Goal: Book appointment/travel/reservation

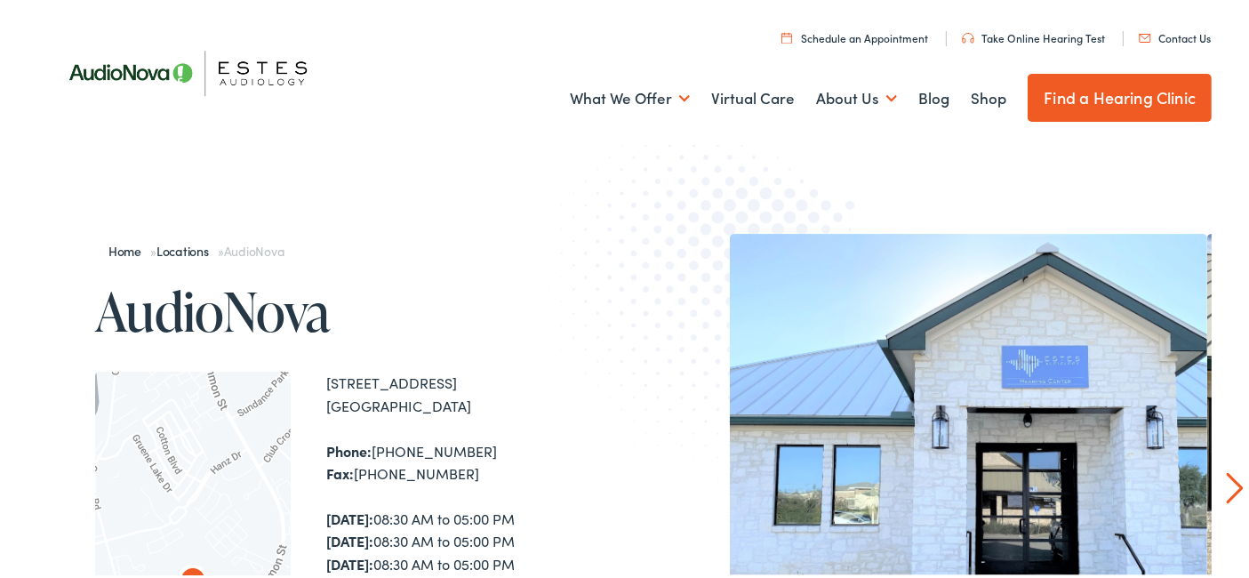
click at [852, 36] on link "Schedule an Appointment" at bounding box center [854, 35] width 147 height 15
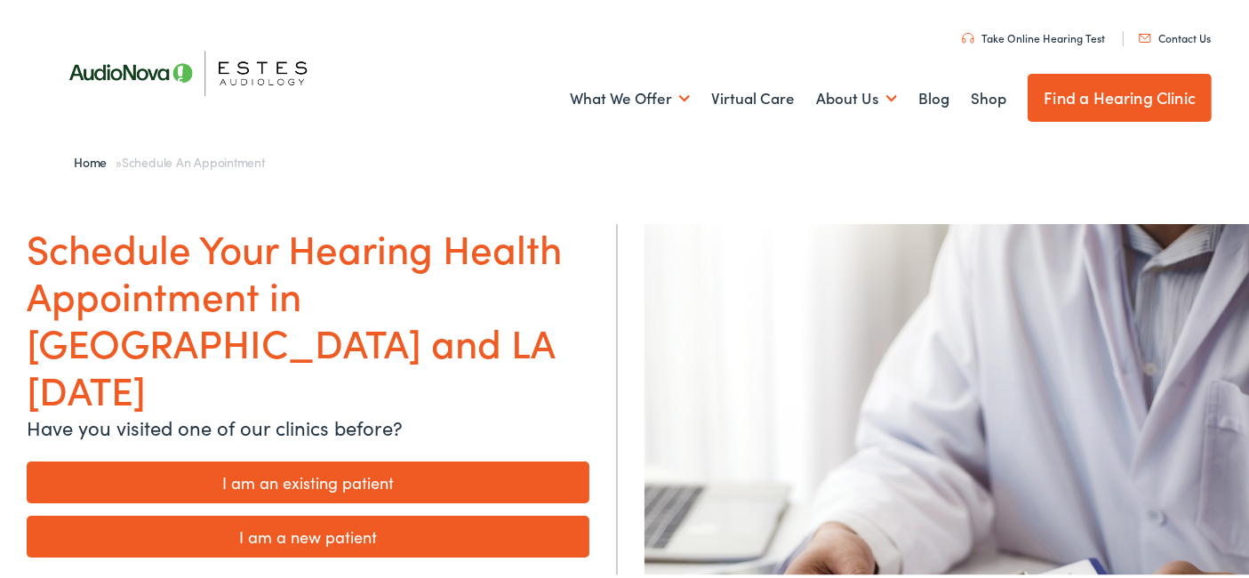
click at [345, 513] on link "I am a new patient" at bounding box center [308, 534] width 563 height 42
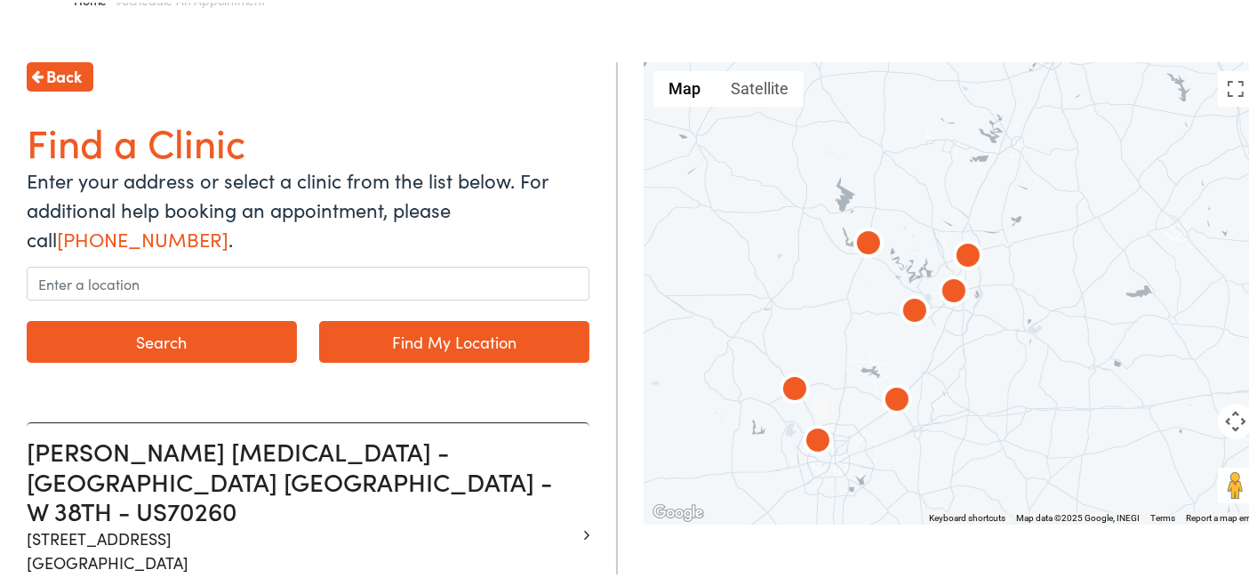
scroll to position [178, 0]
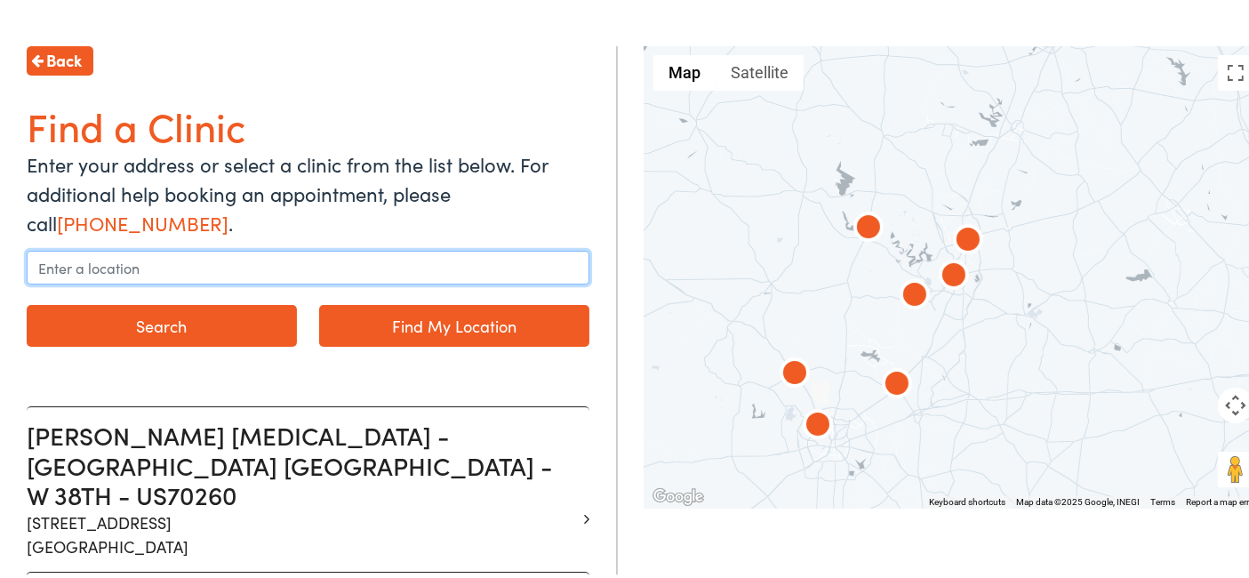
click at [223, 258] on input "text" at bounding box center [308, 265] width 563 height 34
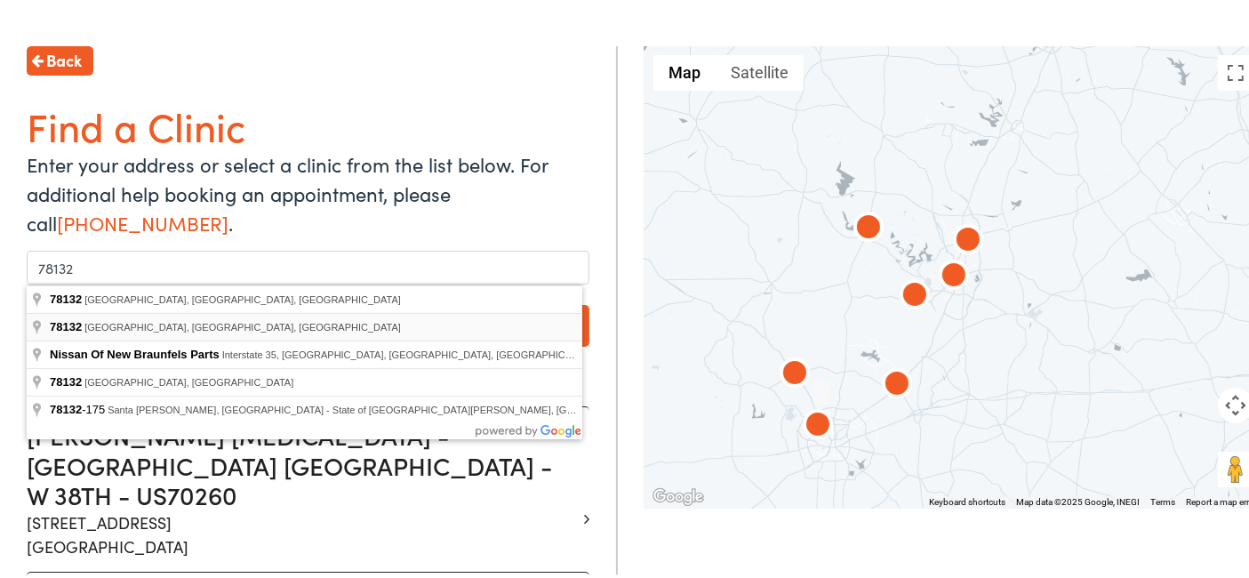
type input "New Braunfels, TX 78132, USA"
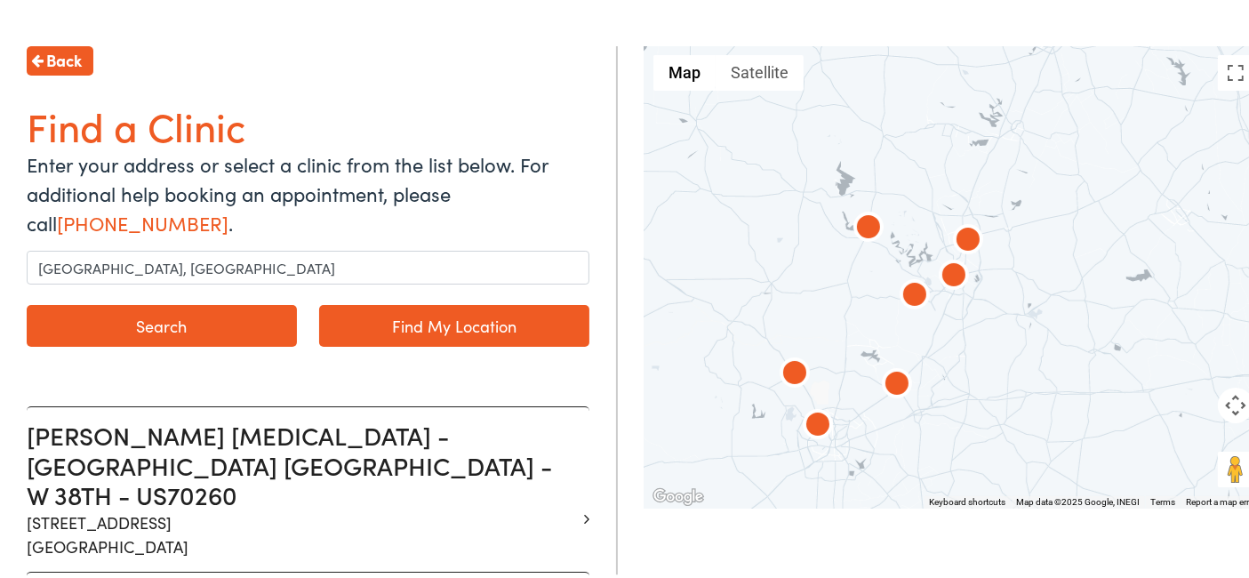
click at [170, 329] on button "Search" at bounding box center [162, 323] width 270 height 42
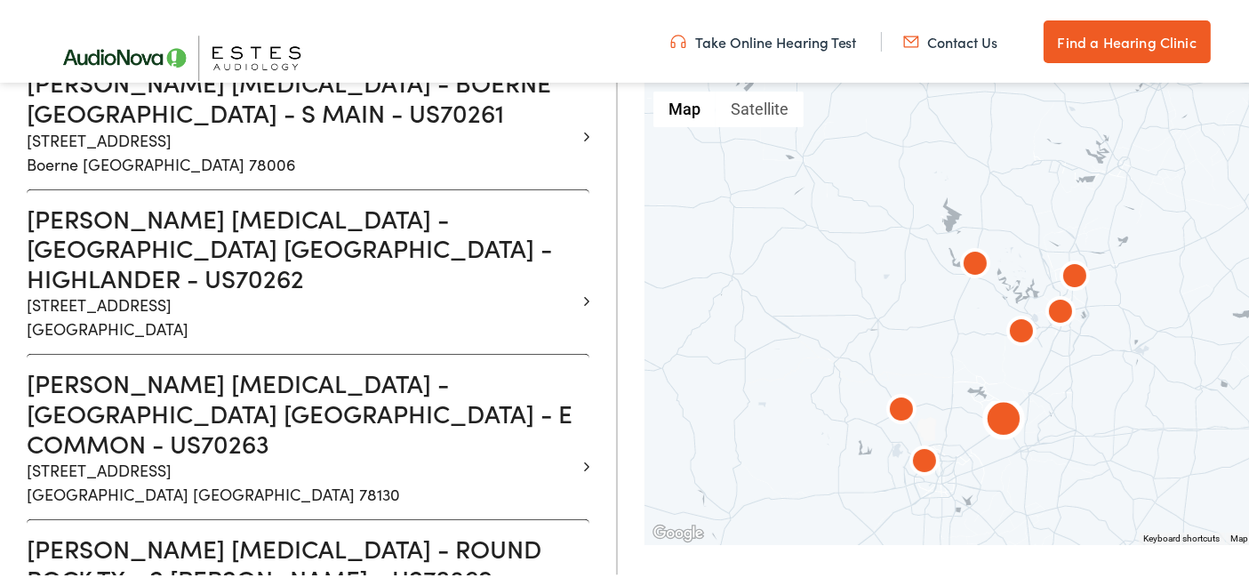
scroll to position [978, 0]
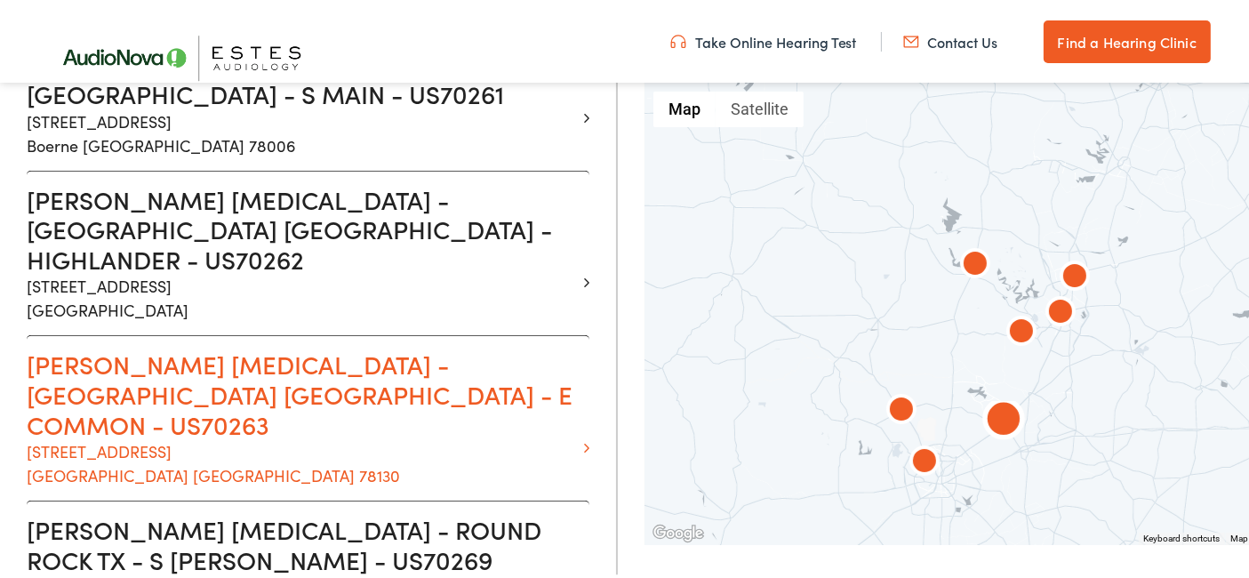
click at [230, 347] on h3 "[PERSON_NAME] [MEDICAL_DATA] - [GEOGRAPHIC_DATA] [GEOGRAPHIC_DATA] - E COMMON -…" at bounding box center [301, 392] width 549 height 90
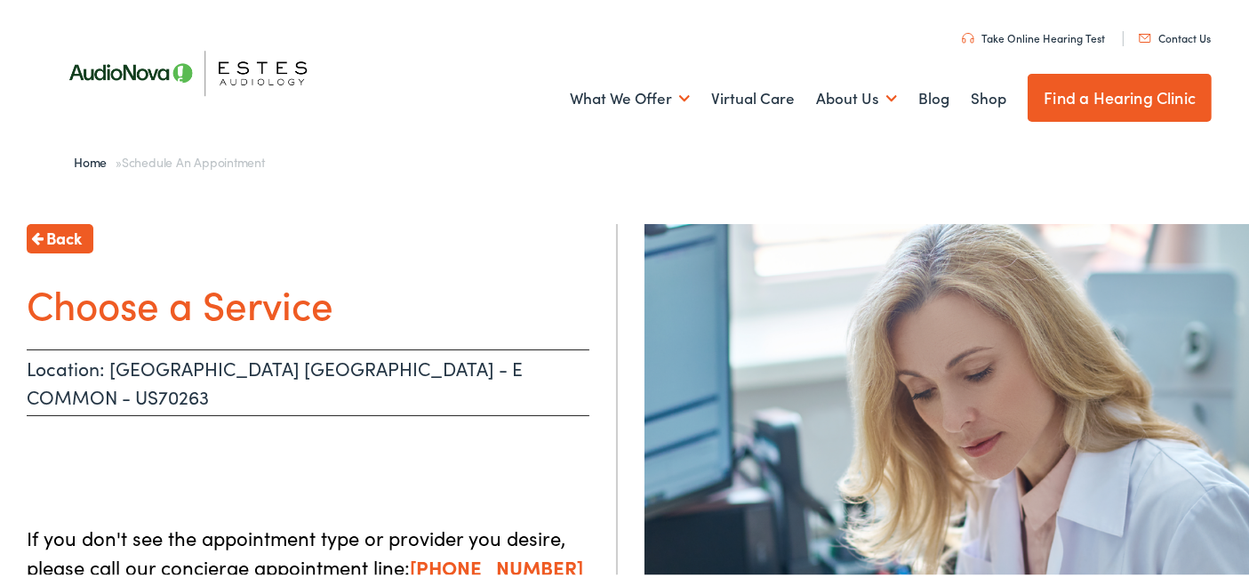
click at [219, 299] on h1 "Choose a Service" at bounding box center [308, 300] width 563 height 47
click at [1109, 90] on link "Find a Hearing Clinic" at bounding box center [1119, 95] width 184 height 48
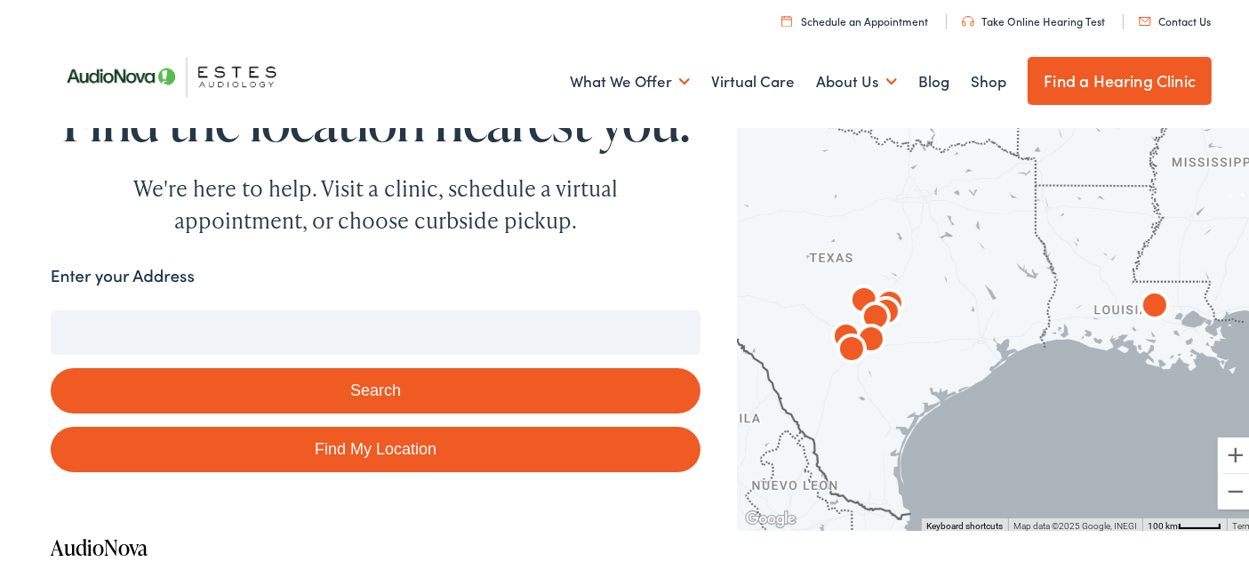
click at [390, 391] on button "Search" at bounding box center [376, 387] width 651 height 45
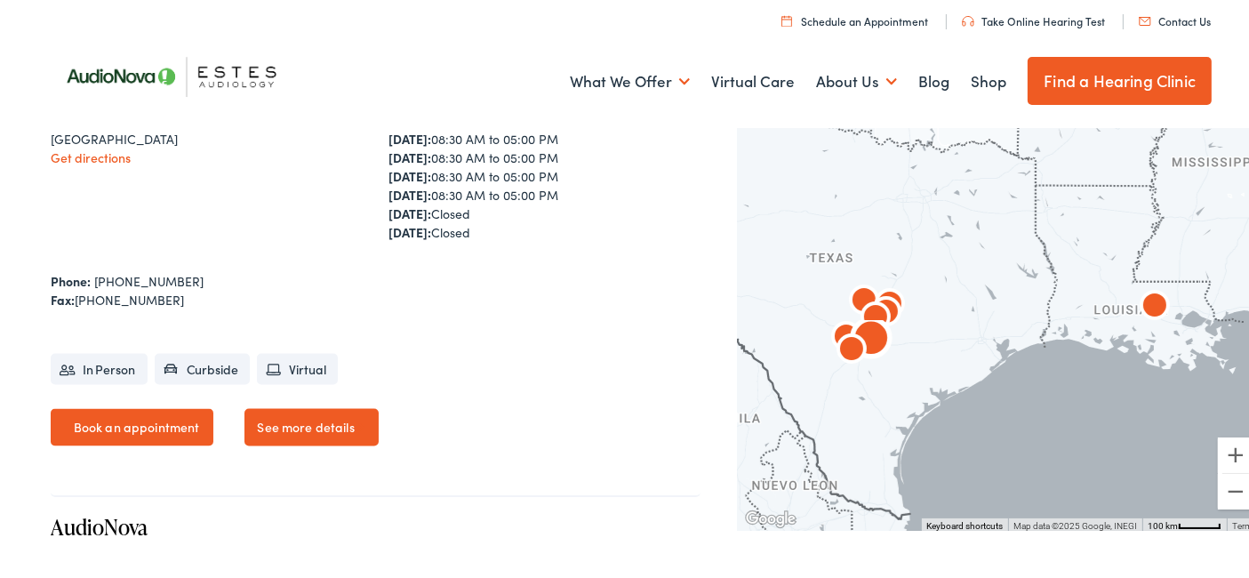
scroll to position [2844, 0]
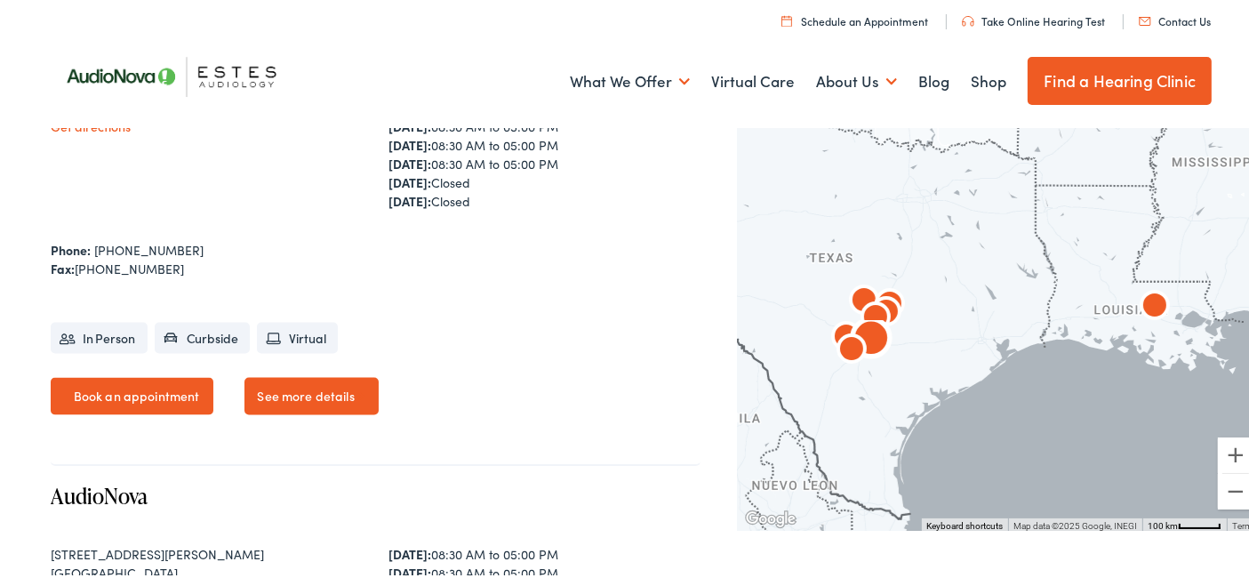
click at [120, 390] on link "Book an appointment" at bounding box center [133, 393] width 164 height 37
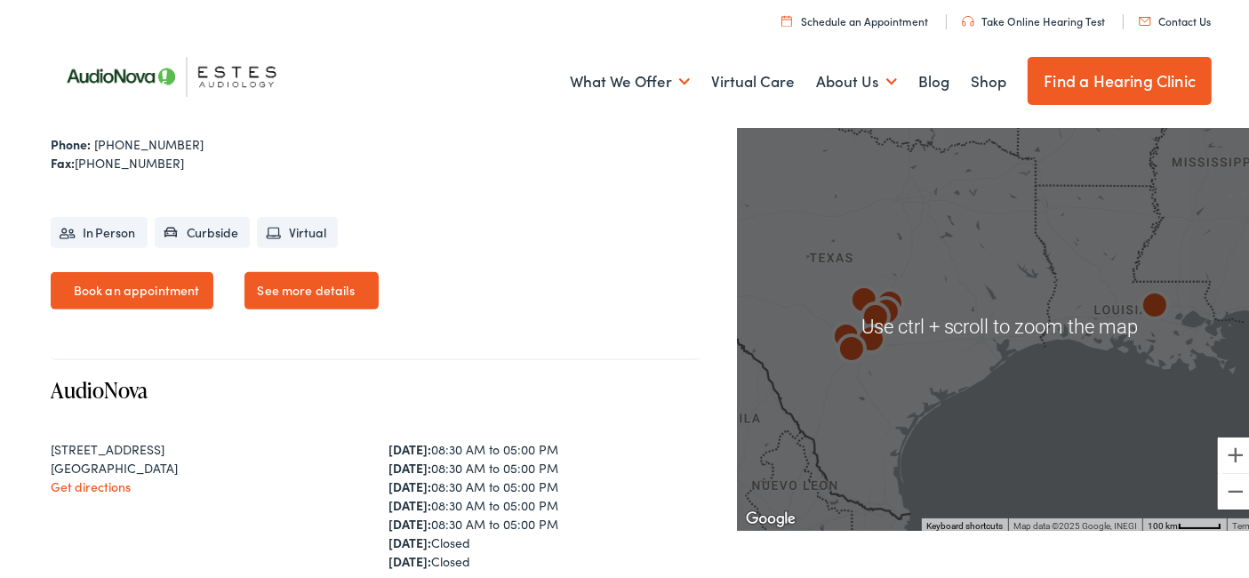
scroll to position [178, 0]
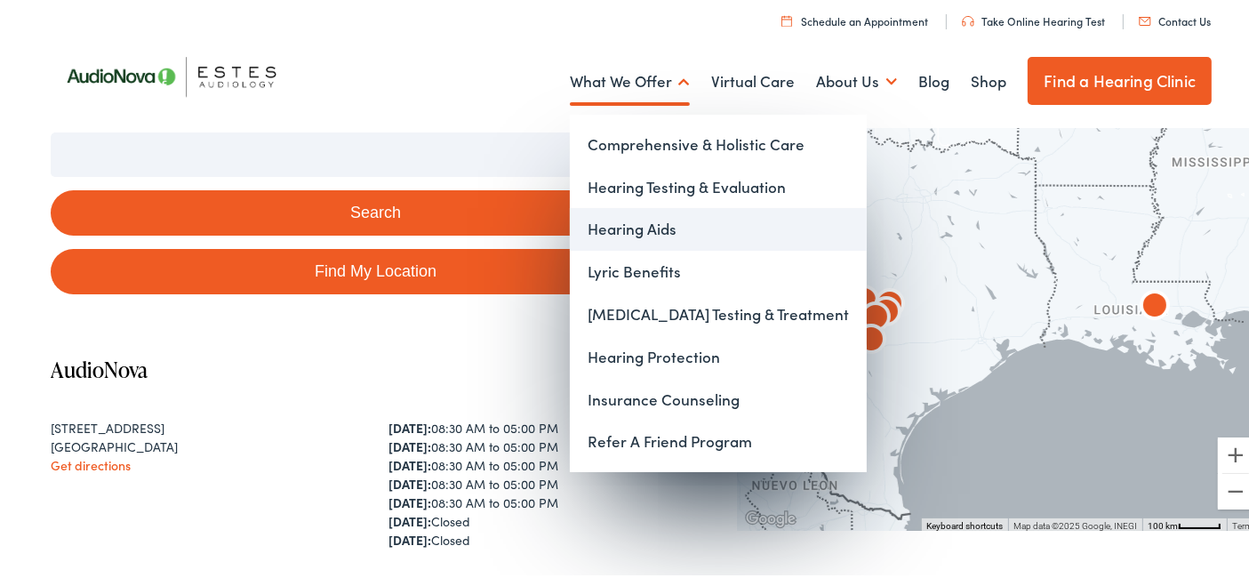
click at [629, 224] on link "Hearing Aids" at bounding box center [718, 226] width 297 height 43
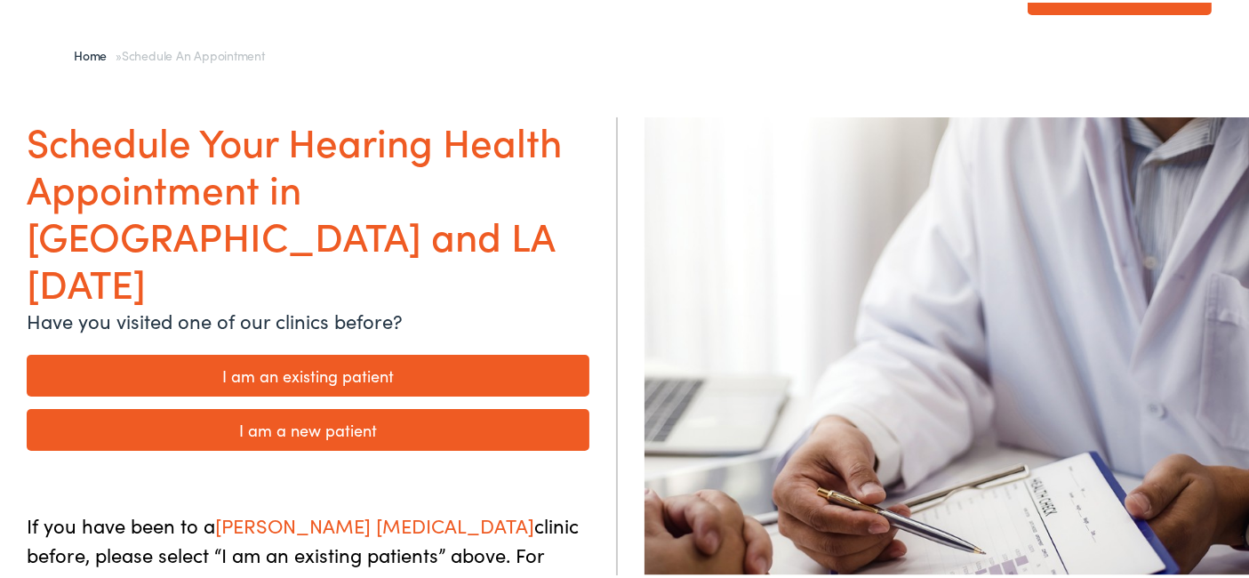
scroll to position [89, 0]
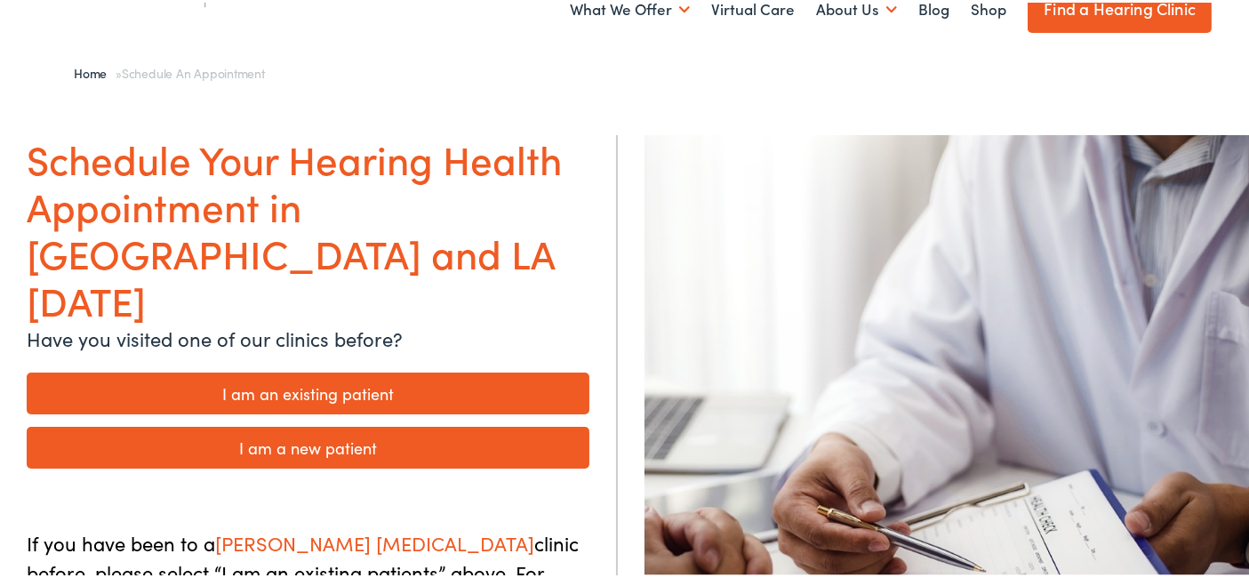
click at [307, 424] on link "I am a new patient" at bounding box center [308, 445] width 563 height 42
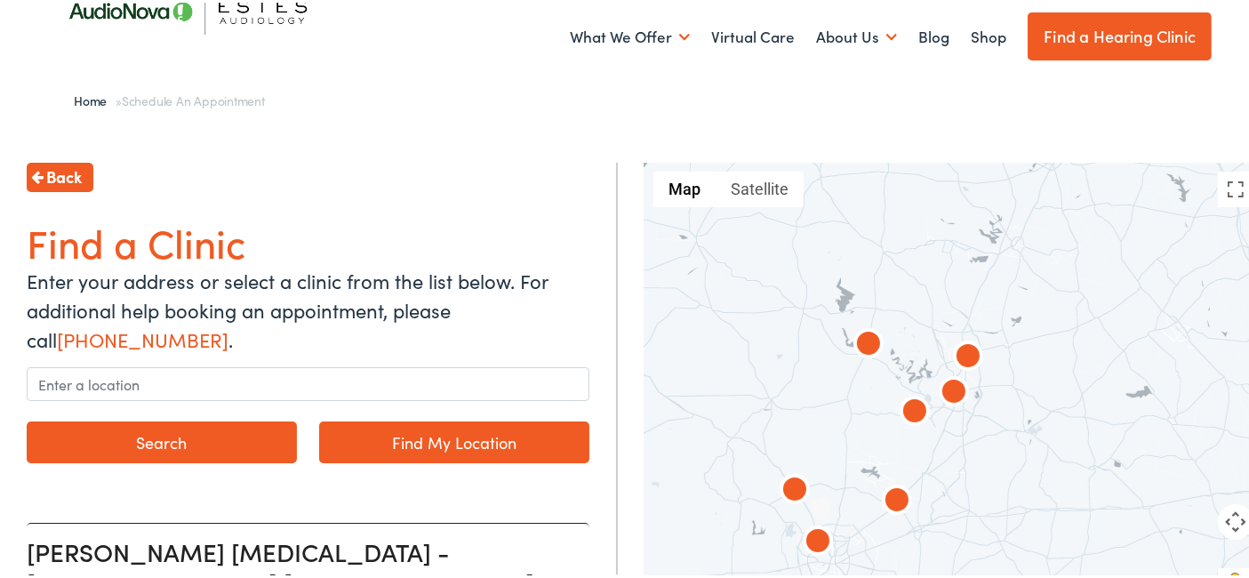
scroll to position [89, 0]
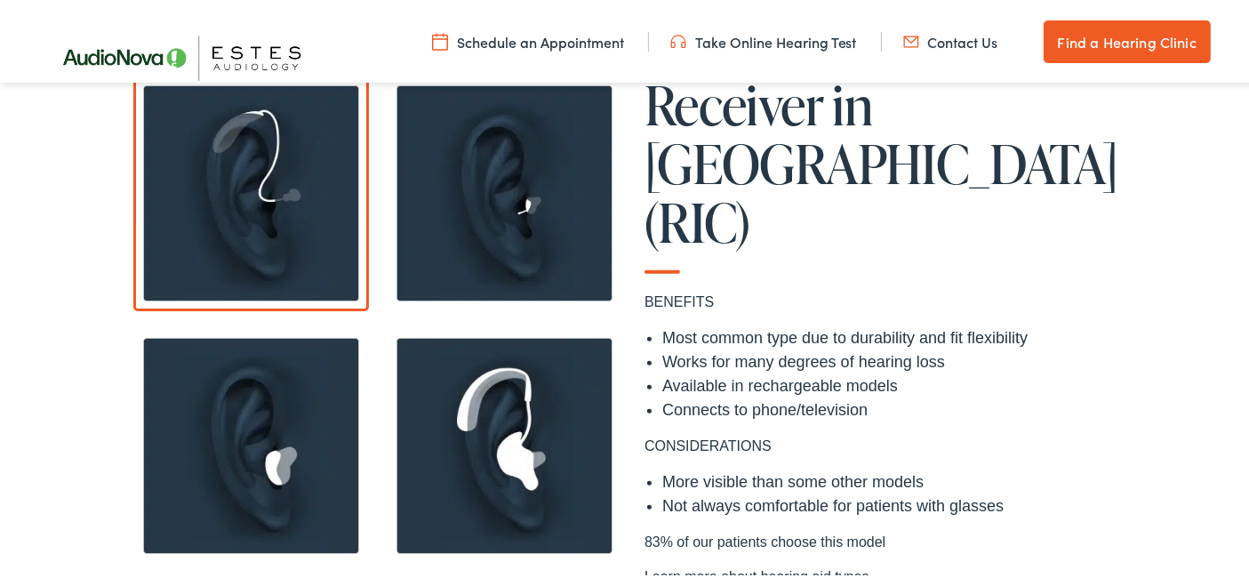
scroll to position [1422, 0]
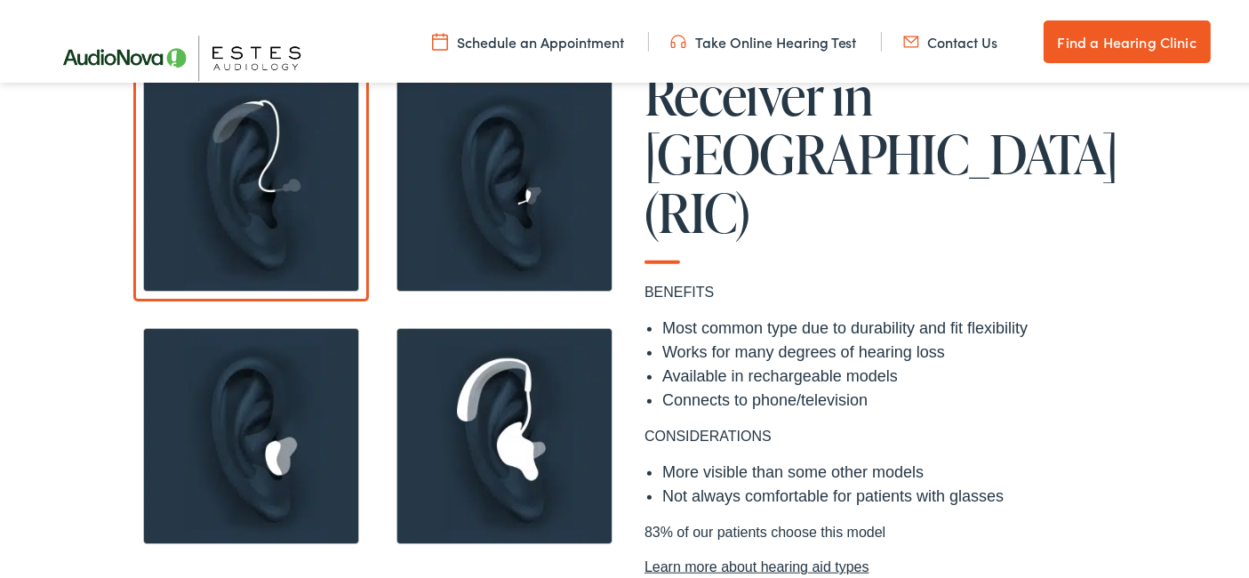
click at [263, 202] on img at bounding box center [251, 181] width 236 height 236
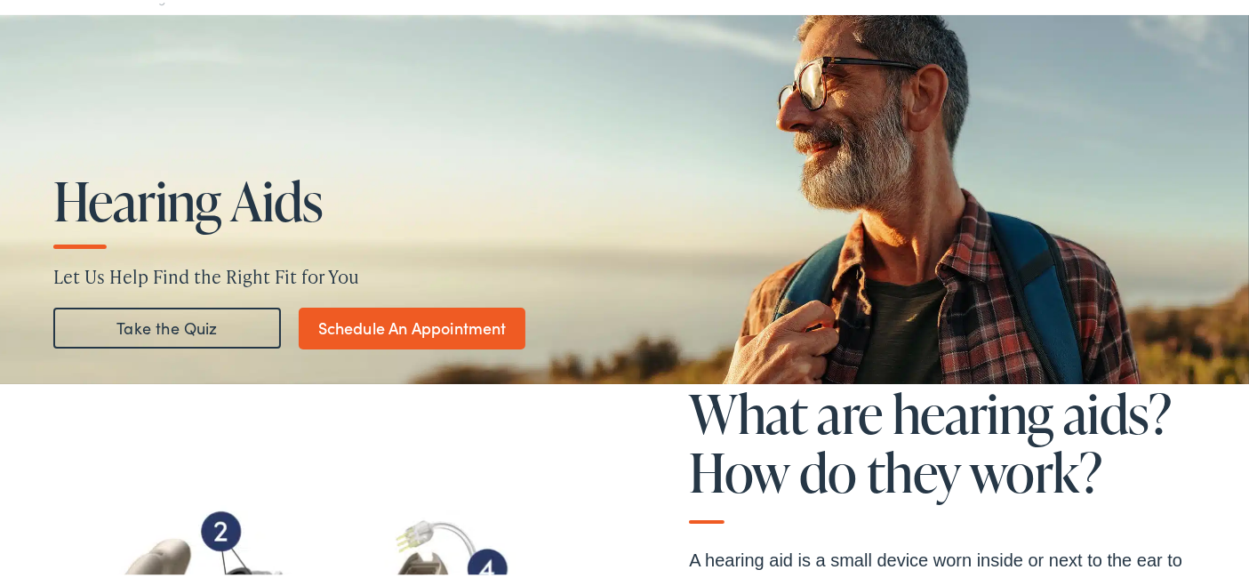
scroll to position [0, 0]
